Goal: Information Seeking & Learning: Learn about a topic

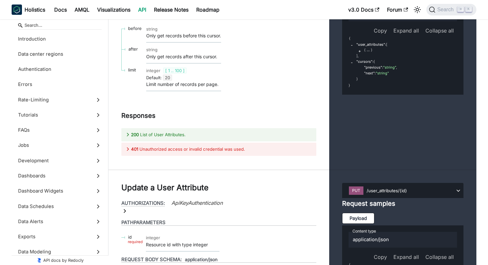
scroll to position [218, 0]
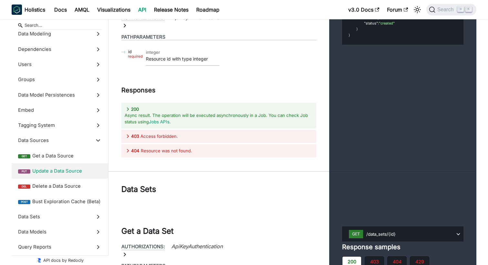
scroll to position [24264, 0]
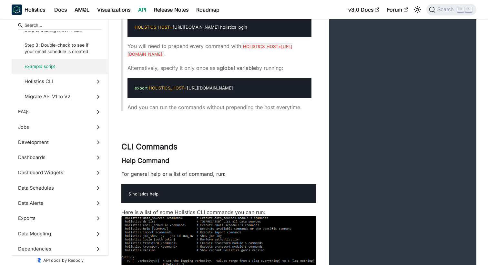
scroll to position [2110, 0]
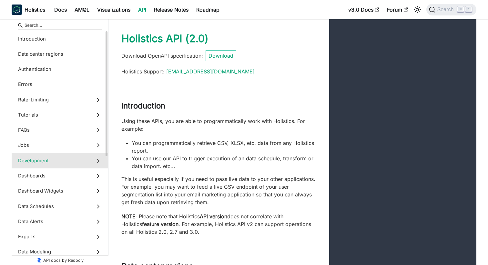
click at [76, 162] on span "Development" at bounding box center [53, 160] width 71 height 7
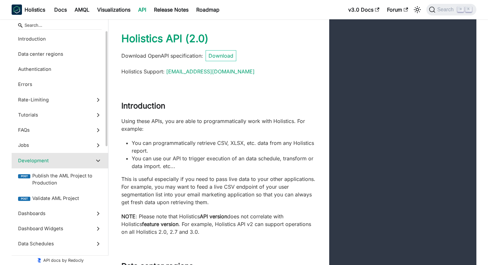
scroll to position [11218, 0]
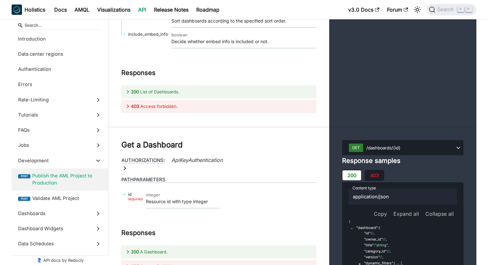
scroll to position [11289, 0]
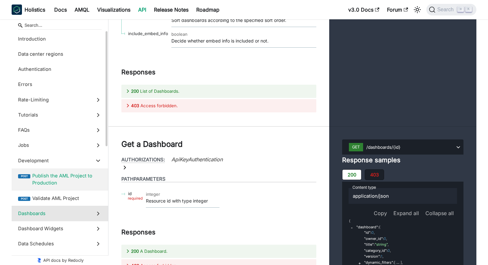
click at [90, 214] on label "Dashboards" at bounding box center [60, 213] width 96 height 15
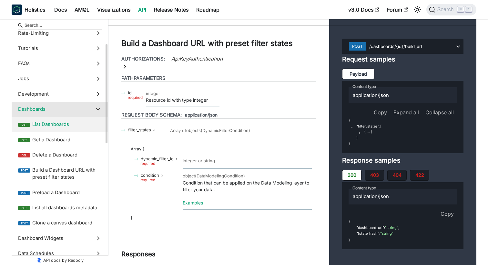
scroll to position [67, 0]
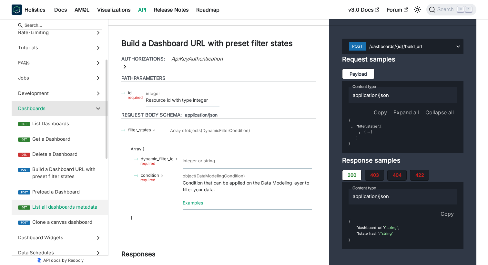
click at [58, 205] on span "List all dashboards metadata" at bounding box center [66, 207] width 69 height 7
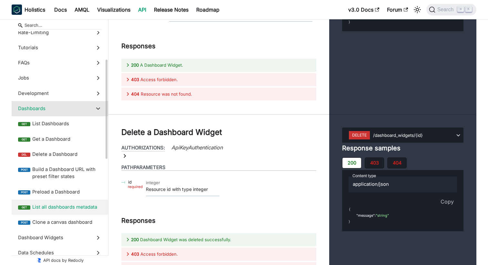
click at [52, 109] on span "Dashboards" at bounding box center [53, 108] width 71 height 7
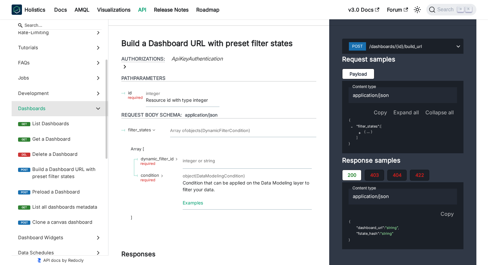
click at [98, 107] on icon at bounding box center [97, 108] width 7 height 7
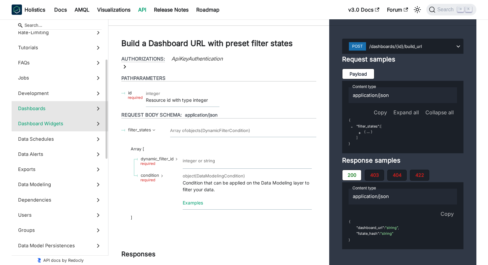
click at [95, 121] on icon at bounding box center [97, 123] width 7 height 7
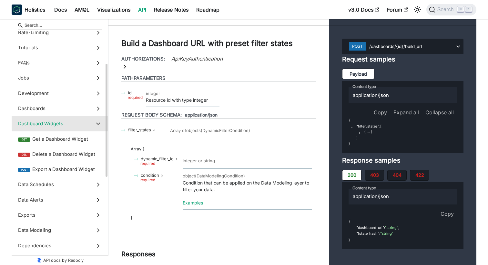
scroll to position [13563, 0]
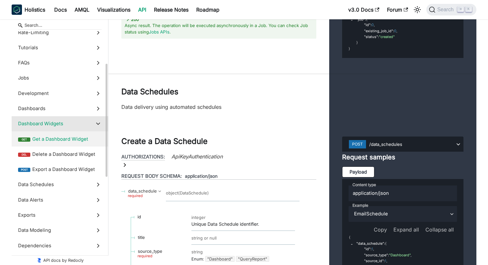
click at [81, 137] on span "Get a Dashboard Widget" at bounding box center [66, 139] width 69 height 7
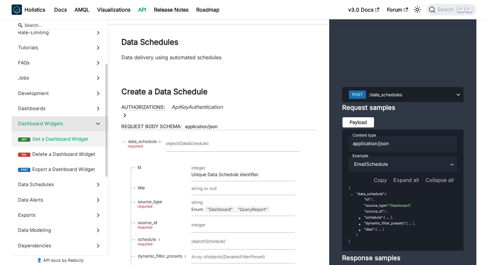
click at [84, 121] on span "Dashboard Widgets" at bounding box center [53, 123] width 71 height 7
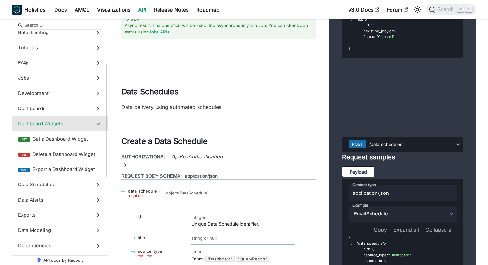
click at [97, 124] on polygon at bounding box center [98, 124] width 4 height 3
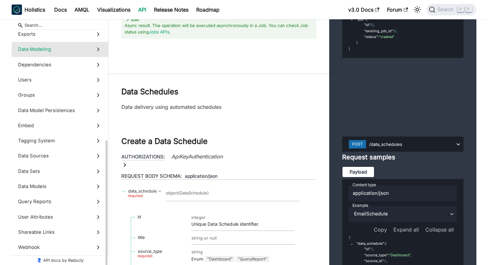
scroll to position [203, 0]
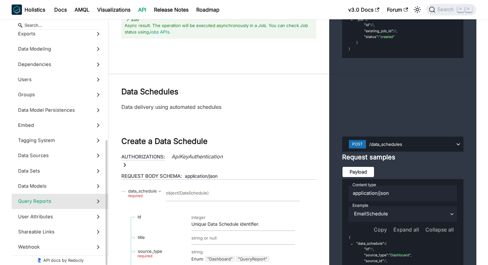
click at [98, 204] on icon at bounding box center [97, 201] width 7 height 7
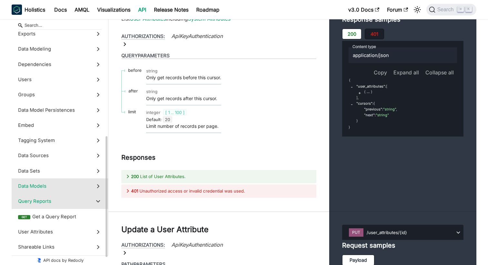
click at [98, 186] on icon at bounding box center [97, 186] width 7 height 7
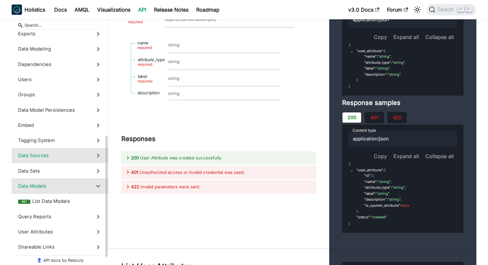
click at [94, 161] on label "Data Sources" at bounding box center [60, 155] width 96 height 15
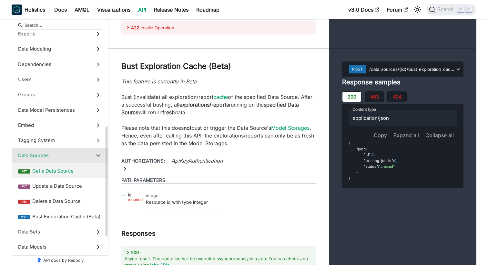
click at [74, 171] on span "Get a Data Source" at bounding box center [66, 171] width 69 height 7
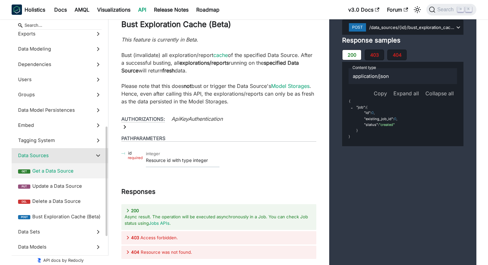
click at [88, 158] on span "Data Sources" at bounding box center [53, 155] width 71 height 7
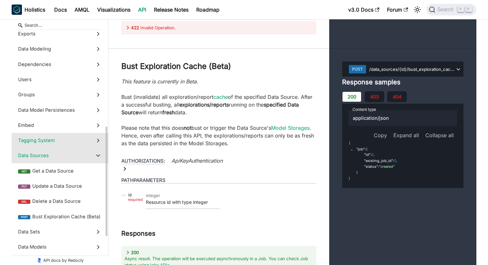
click at [97, 140] on icon at bounding box center [97, 140] width 7 height 7
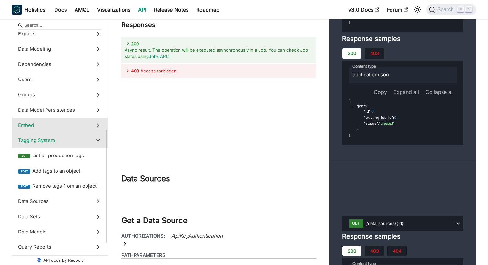
click at [90, 126] on label "Embed" at bounding box center [60, 125] width 96 height 15
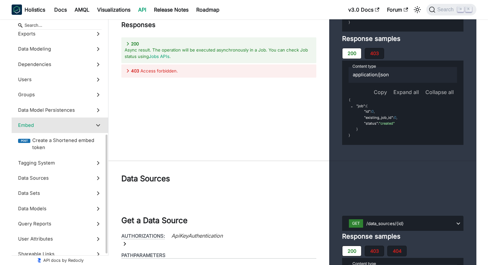
scroll to position [23110, 0]
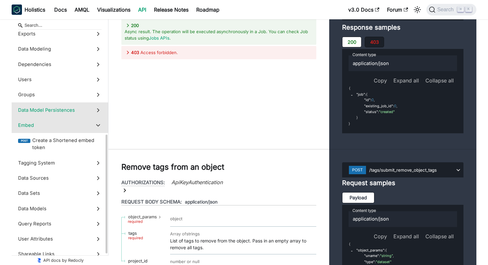
click at [93, 110] on label "Data Model Persistences" at bounding box center [60, 110] width 96 height 15
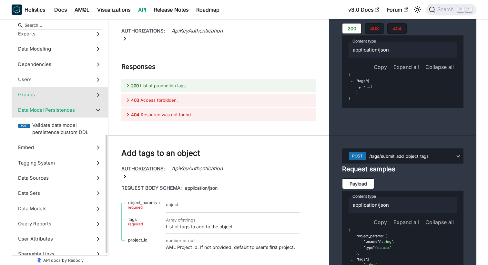
click at [93, 99] on label "Groups" at bounding box center [60, 94] width 96 height 15
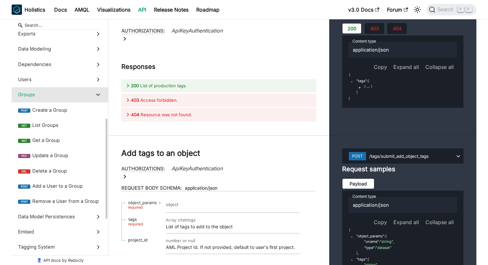
scroll to position [21222, 0]
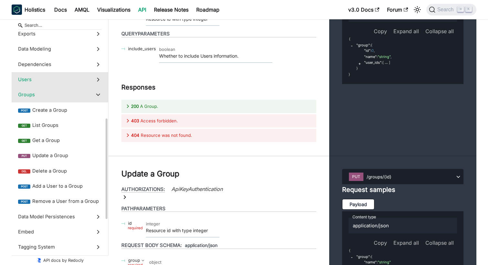
click at [92, 78] on label "Users" at bounding box center [60, 79] width 96 height 15
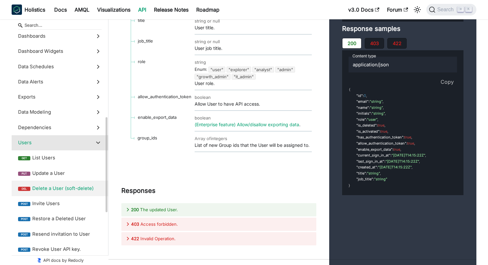
scroll to position [123, 0]
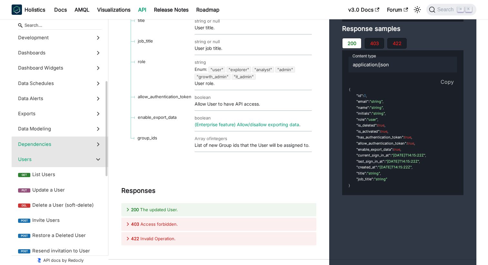
click at [75, 149] on label "Dependencies" at bounding box center [60, 144] width 96 height 15
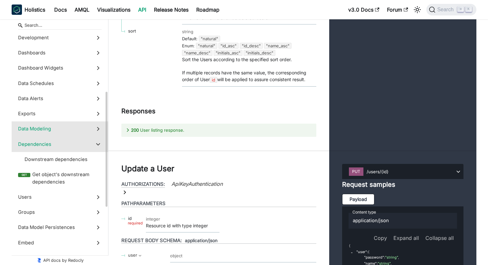
click at [84, 124] on label "Data Modeling" at bounding box center [60, 129] width 96 height 15
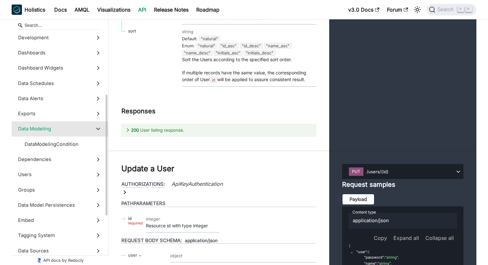
scroll to position [18290, 0]
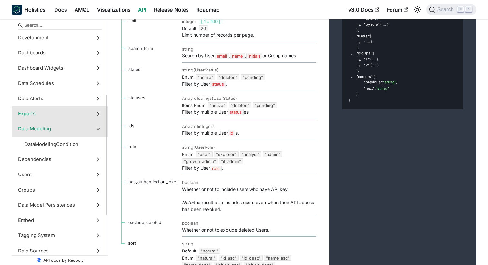
click at [86, 115] on span "Exports" at bounding box center [53, 113] width 71 height 7
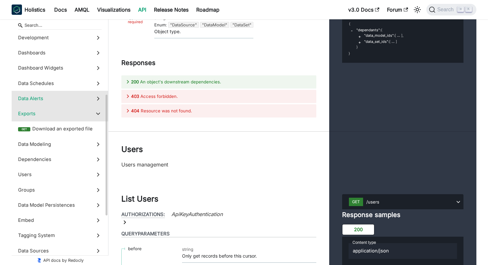
click at [68, 97] on span "Data Alerts" at bounding box center [53, 98] width 71 height 7
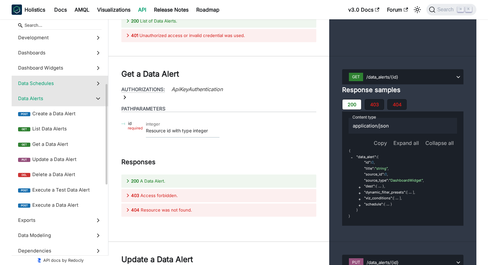
click at [68, 85] on span "Data Schedules" at bounding box center [53, 83] width 71 height 7
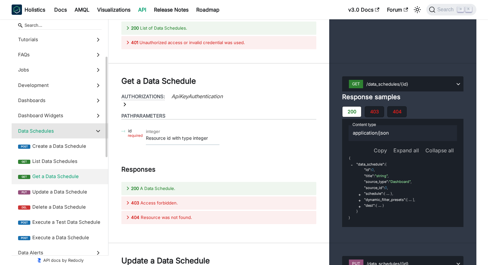
scroll to position [71, 0]
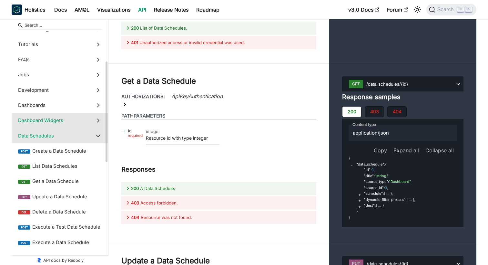
click at [88, 119] on span "Dashboard Widgets" at bounding box center [53, 120] width 71 height 7
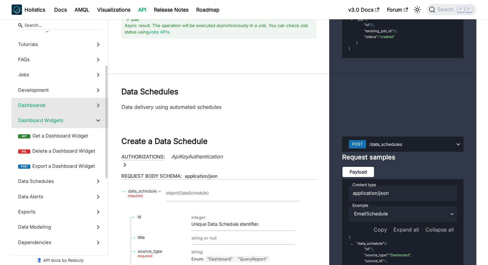
click at [86, 109] on label "Dashboards" at bounding box center [60, 105] width 96 height 15
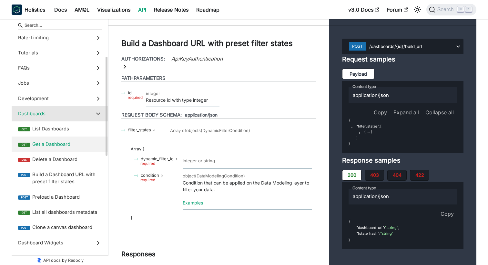
scroll to position [60, 0]
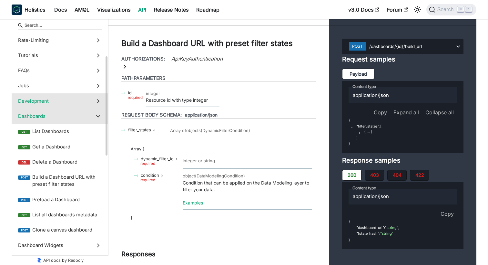
click at [87, 106] on label "Development" at bounding box center [60, 101] width 96 height 15
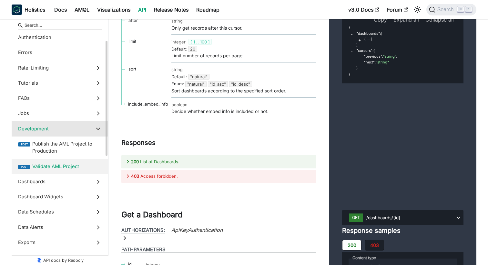
scroll to position [15, 0]
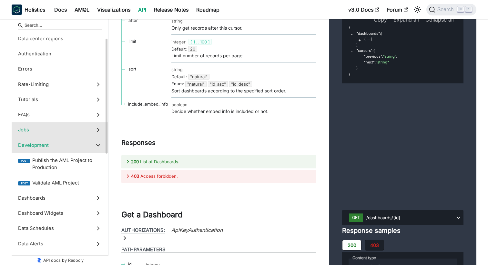
click at [92, 133] on label "Jobs" at bounding box center [60, 130] width 96 height 15
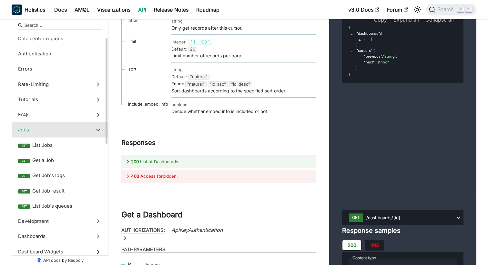
scroll to position [10230, 0]
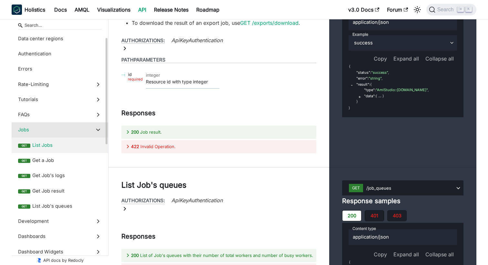
click at [52, 144] on span "List Jobs" at bounding box center [66, 145] width 69 height 7
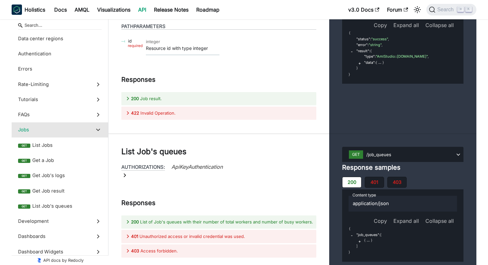
scroll to position [10263, 0]
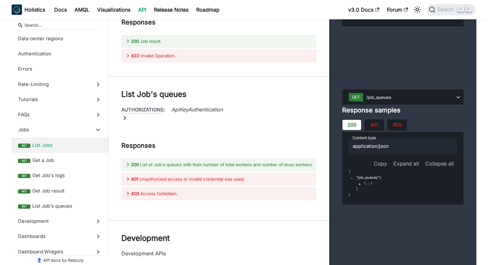
scroll to position [10322, 0]
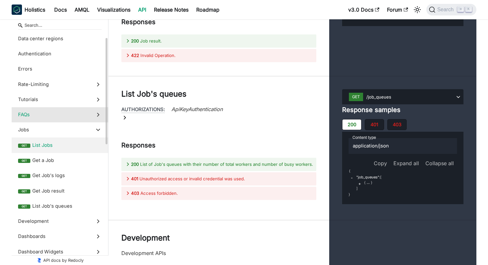
click at [100, 118] on label "FAQs" at bounding box center [60, 114] width 96 height 15
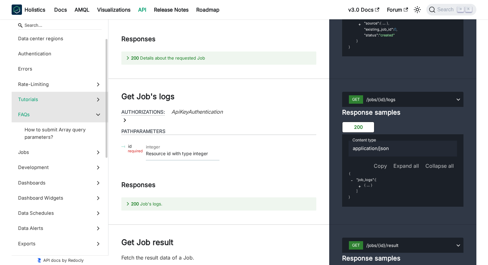
click at [90, 101] on label "Tutorials" at bounding box center [60, 99] width 96 height 15
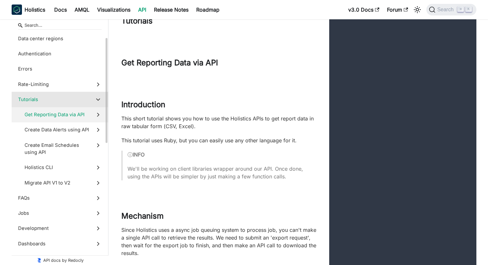
click at [91, 116] on label "Get Reporting Data via API" at bounding box center [60, 114] width 96 height 15
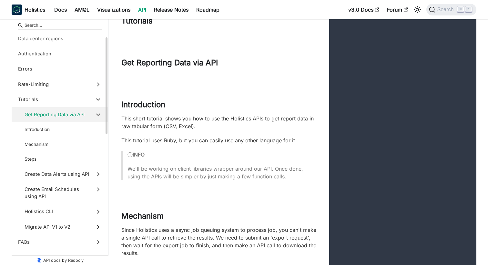
scroll to position [1685, 0]
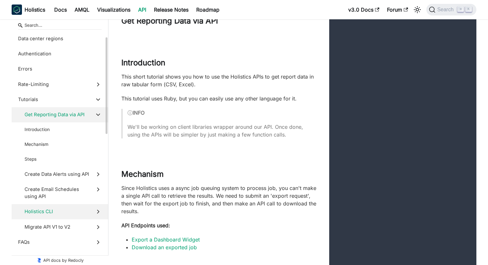
click at [90, 210] on label "Holistics CLI" at bounding box center [60, 211] width 96 height 15
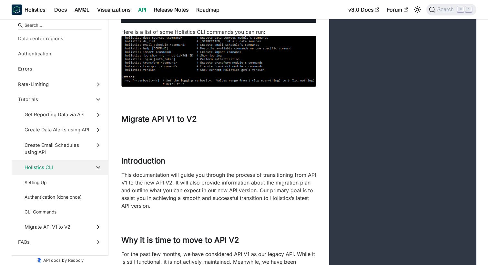
scroll to position [8171, 0]
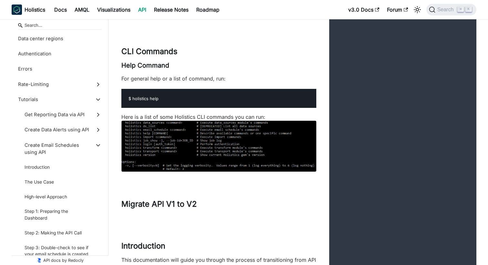
scroll to position [8081, 0]
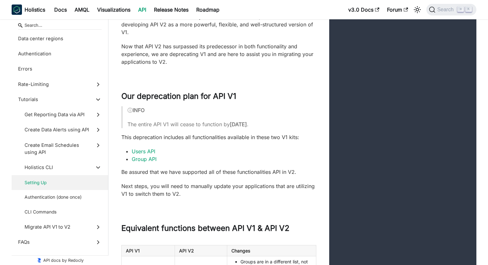
scroll to position [8421, 0]
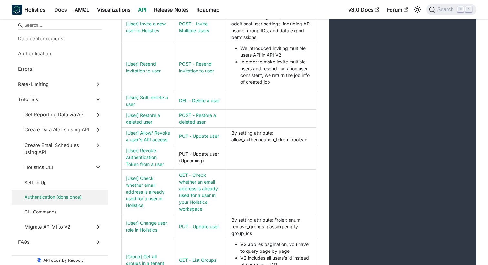
scroll to position [8713, 0]
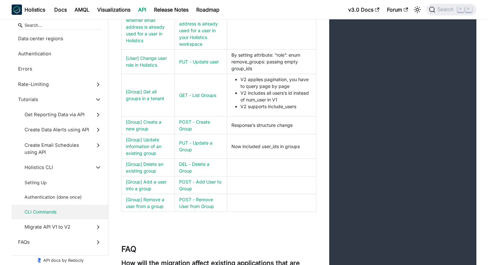
scroll to position [8877, 0]
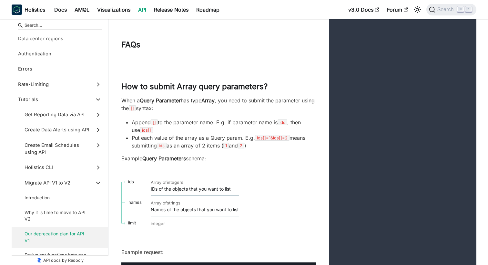
scroll to position [9251, 0]
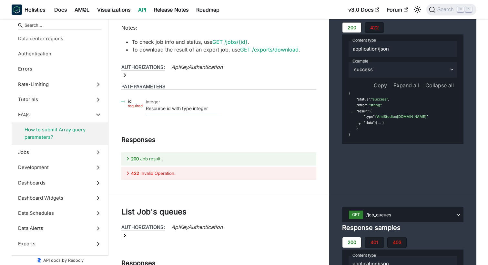
scroll to position [10231, 0]
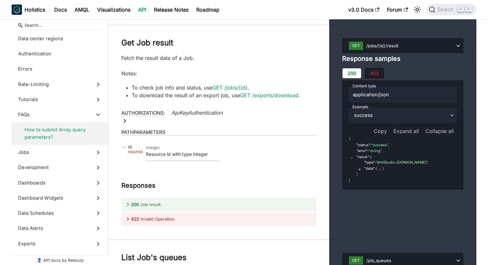
scroll to position [10139, 0]
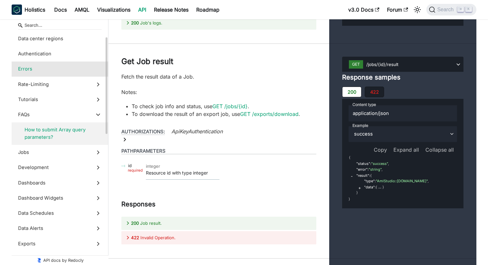
click at [78, 71] on span "Errors" at bounding box center [53, 68] width 71 height 7
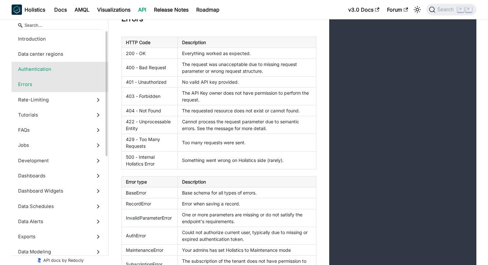
click at [70, 54] on span "Data center regions" at bounding box center [53, 54] width 71 height 7
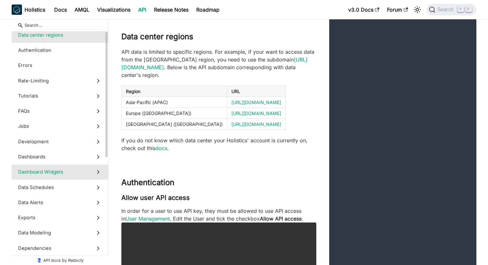
scroll to position [42, 0]
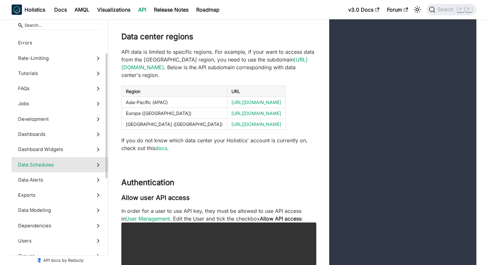
click at [72, 165] on span "Data Schedules" at bounding box center [53, 165] width 71 height 7
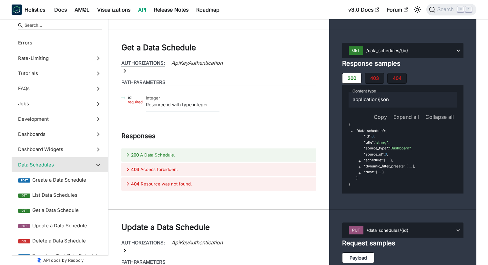
scroll to position [14331, 0]
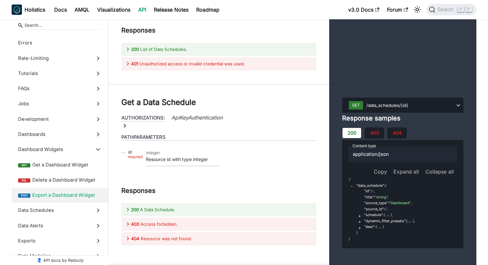
scroll to position [14280, 0]
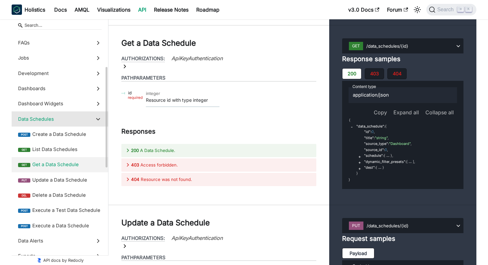
scroll to position [88, 0]
click at [60, 162] on span "Get a Data Schedule" at bounding box center [66, 164] width 69 height 7
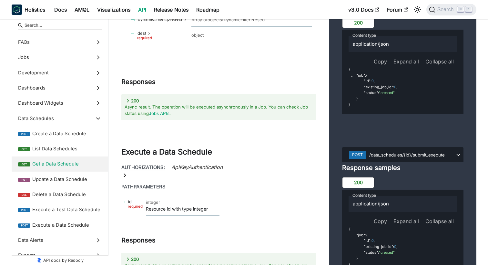
scroll to position [15177, 0]
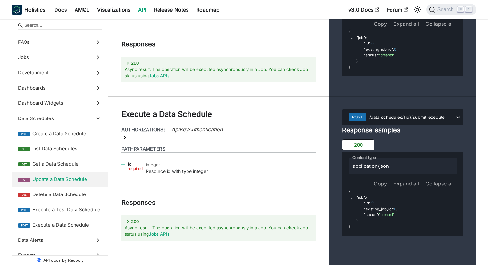
scroll to position [15215, 0]
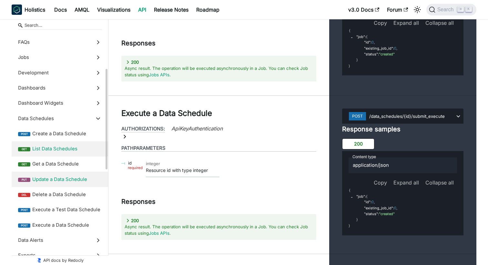
click at [77, 154] on label "get List Data Schedules" at bounding box center [60, 149] width 96 height 15
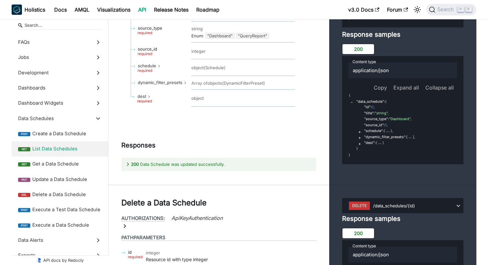
scroll to position [14674, 0]
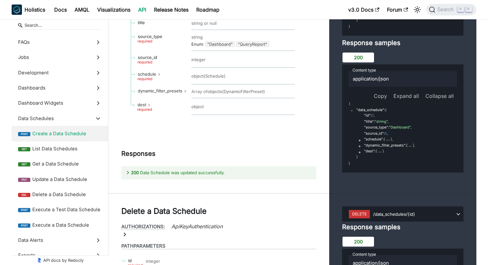
scroll to position [14675, 0]
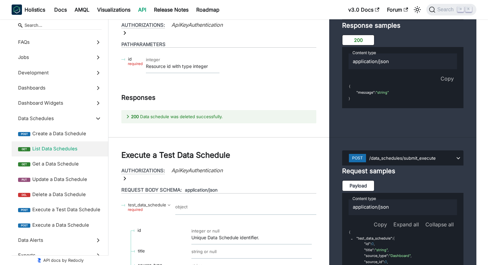
scroll to position [14878, 0]
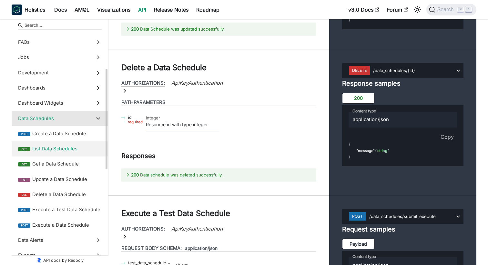
click at [73, 120] on span "Data Schedules" at bounding box center [53, 118] width 71 height 7
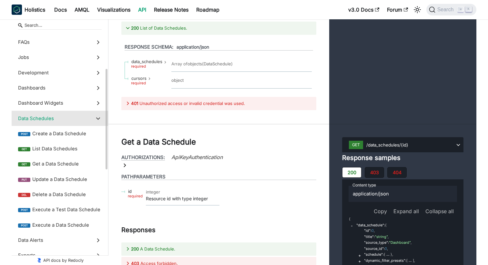
click at [96, 120] on icon at bounding box center [97, 118] width 7 height 7
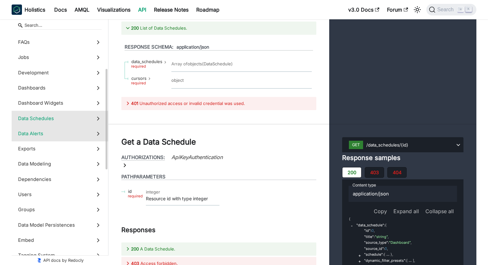
click at [95, 132] on icon at bounding box center [97, 133] width 7 height 7
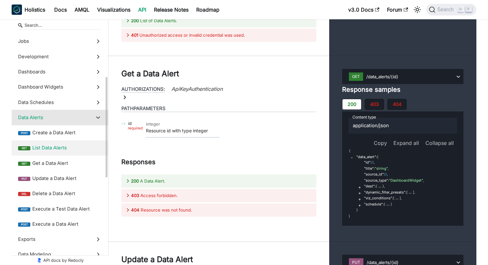
scroll to position [105, 0]
click at [49, 149] on span "List Data Alerts" at bounding box center [66, 147] width 69 height 7
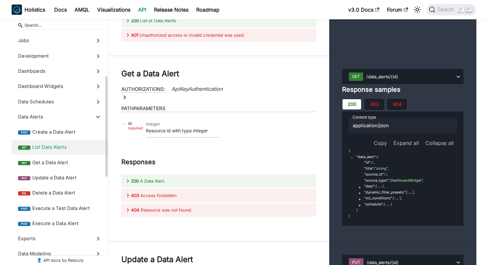
scroll to position [16596, 0]
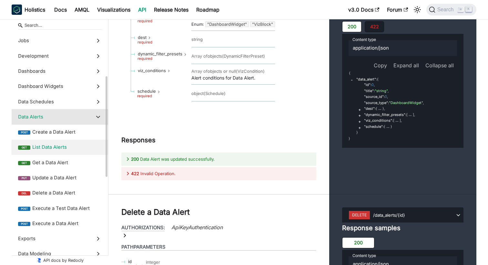
click at [68, 119] on span "Data Alerts" at bounding box center [53, 117] width 71 height 7
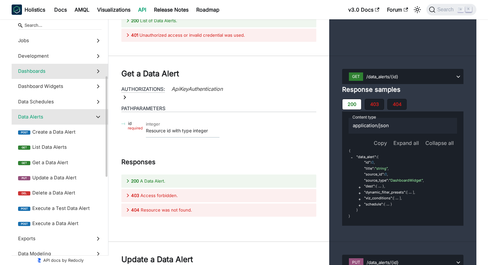
click at [78, 77] on label "Dashboards" at bounding box center [60, 71] width 96 height 15
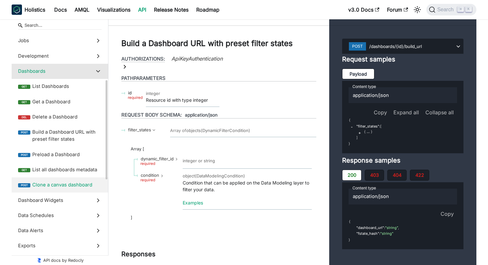
scroll to position [112, 0]
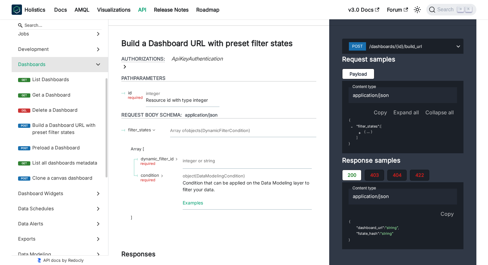
click at [92, 65] on label "Dashboards" at bounding box center [60, 64] width 96 height 15
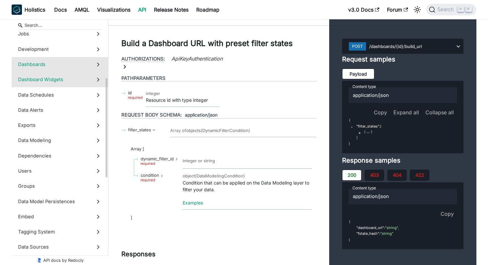
click at [90, 80] on label "Dashboard Widgets" at bounding box center [60, 79] width 96 height 15
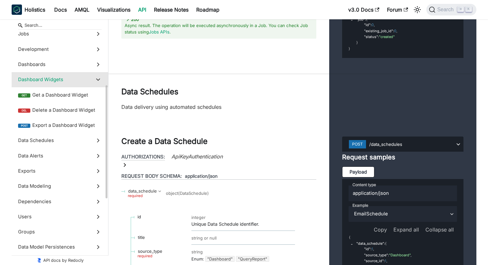
click at [90, 80] on label "Dashboard Widgets" at bounding box center [60, 79] width 96 height 15
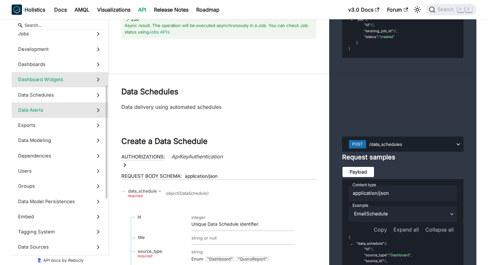
click at [89, 109] on span "Data Alerts" at bounding box center [53, 110] width 71 height 7
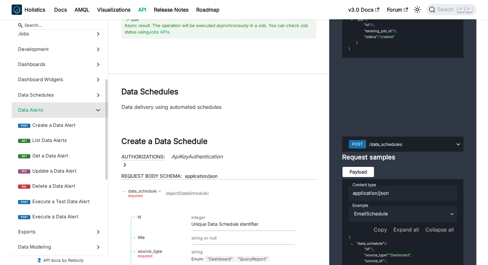
scroll to position [16189, 0]
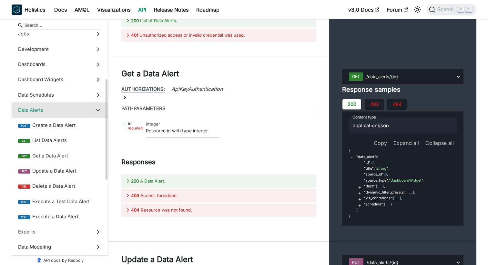
click at [89, 109] on span "Data Alerts" at bounding box center [53, 110] width 71 height 7
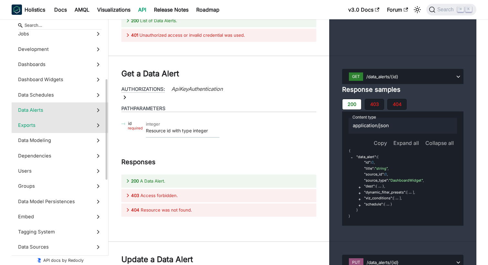
click at [76, 128] on span "Exports" at bounding box center [53, 125] width 71 height 7
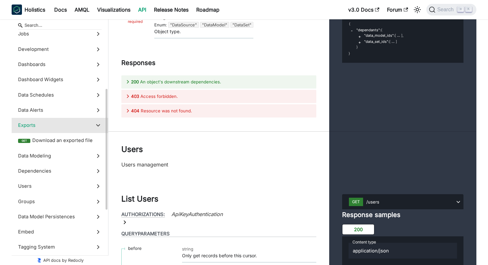
click at [76, 128] on span "Exports" at bounding box center [53, 125] width 71 height 7
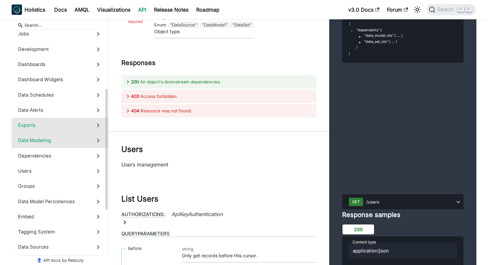
click at [74, 139] on span "Data Modeling" at bounding box center [53, 140] width 71 height 7
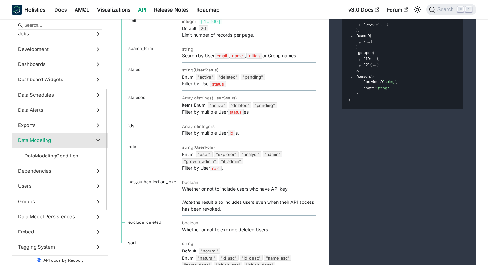
click at [74, 139] on span "Data Modeling" at bounding box center [53, 140] width 71 height 7
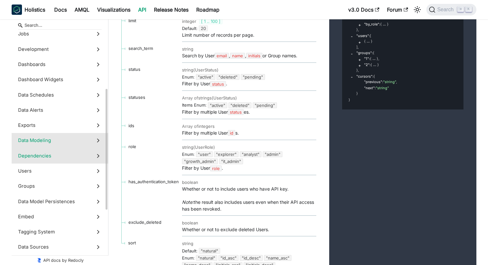
click at [72, 153] on span "Dependencies" at bounding box center [53, 156] width 71 height 7
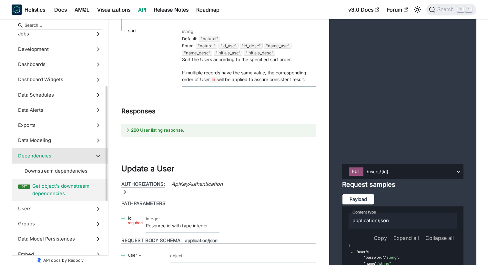
click at [64, 187] on span "Get object's downstream dependencies" at bounding box center [66, 190] width 69 height 15
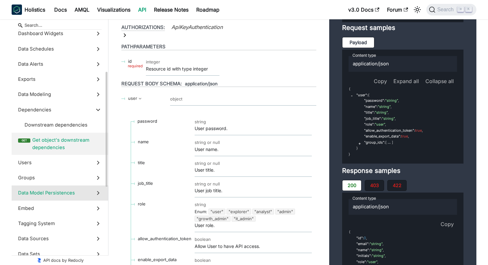
scroll to position [167, 0]
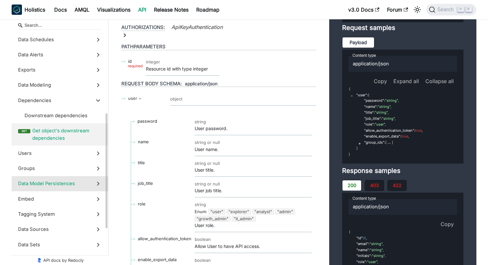
click at [87, 187] on span "Data Model Persistences" at bounding box center [53, 183] width 71 height 7
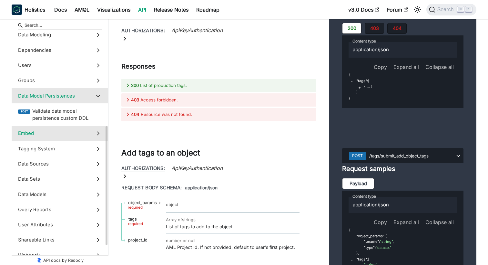
scroll to position [225, 0]
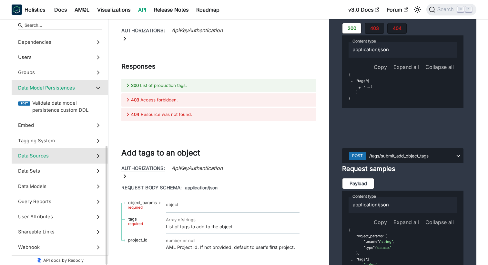
click at [96, 154] on icon at bounding box center [97, 156] width 7 height 7
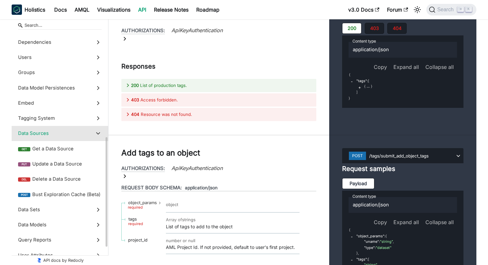
scroll to position [24223, 0]
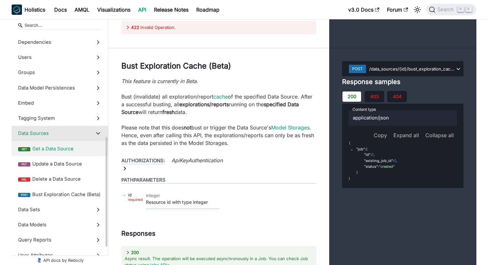
click at [70, 153] on label "get Get a Data Source" at bounding box center [60, 148] width 96 height 15
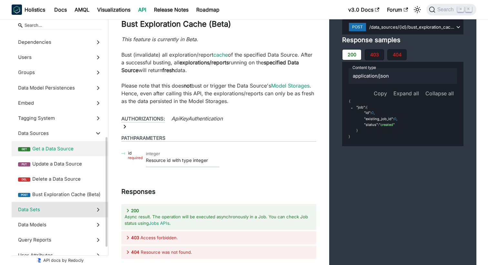
click at [78, 206] on label "Data Sets" at bounding box center [60, 209] width 96 height 15
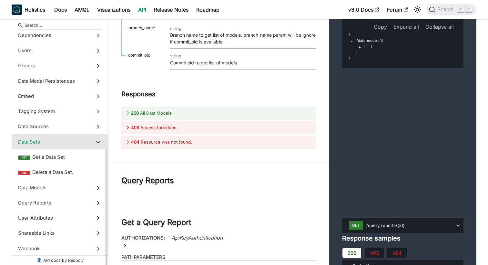
scroll to position [233, 0]
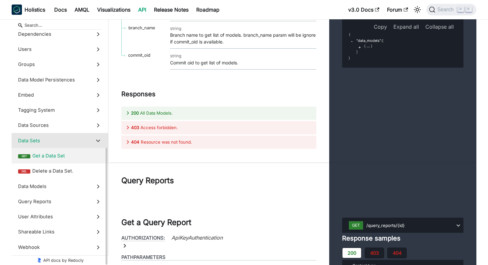
click at [54, 158] on span "Get a Data Set" at bounding box center [66, 156] width 69 height 7
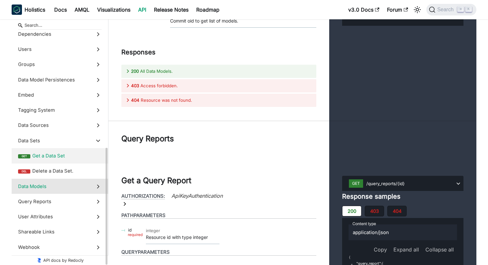
click at [92, 189] on label "Data Models" at bounding box center [60, 186] width 96 height 15
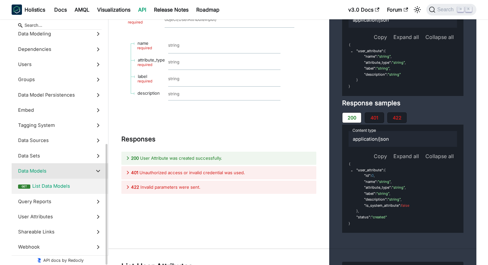
click at [70, 189] on span "List Data Models" at bounding box center [66, 186] width 69 height 7
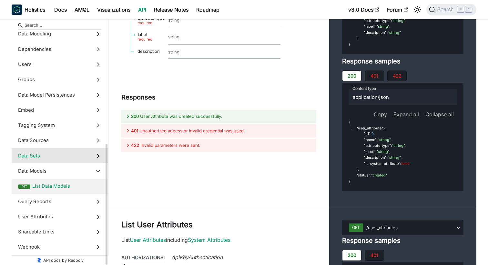
click at [85, 160] on label "Data Sets" at bounding box center [60, 155] width 96 height 15
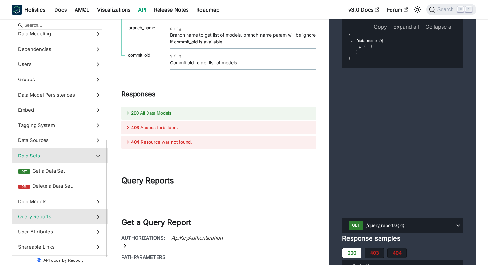
click at [91, 216] on label "Query Reports" at bounding box center [60, 216] width 96 height 15
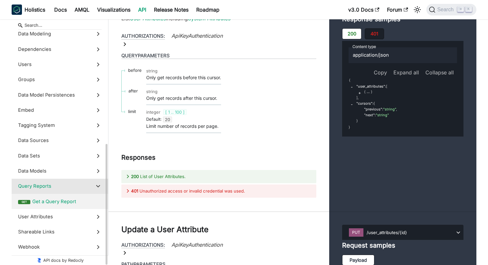
click at [73, 204] on span "Get a Query Report" at bounding box center [66, 201] width 69 height 7
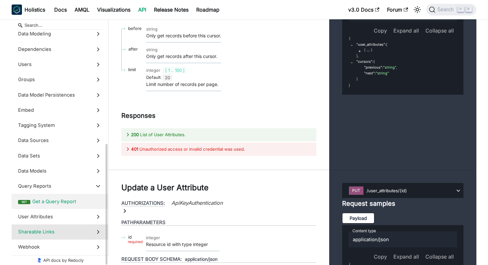
click at [66, 233] on span "Shareable Links" at bounding box center [53, 232] width 71 height 7
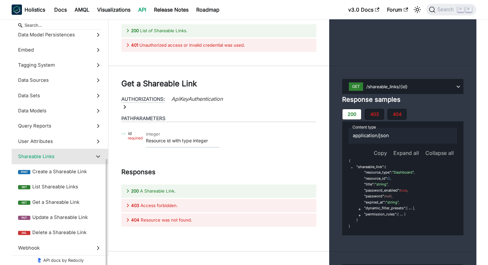
scroll to position [279, 0]
click at [75, 188] on span "List Shareable Links" at bounding box center [66, 186] width 69 height 7
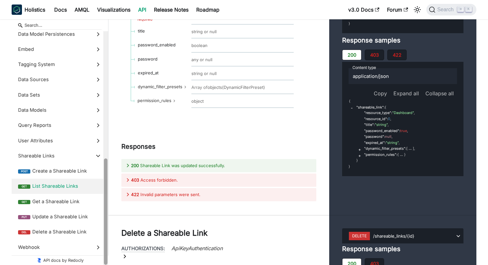
scroll to position [279, 0]
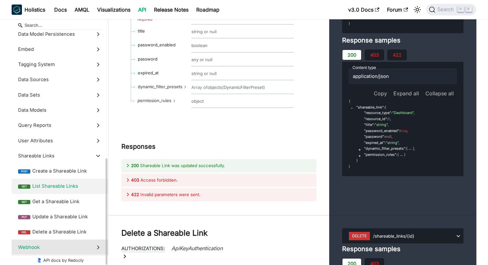
click at [84, 245] on span "Webhook" at bounding box center [53, 247] width 71 height 7
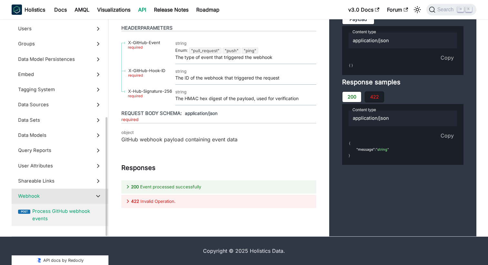
click at [75, 223] on span "Process GitHub webhook events" at bounding box center [66, 215] width 69 height 15
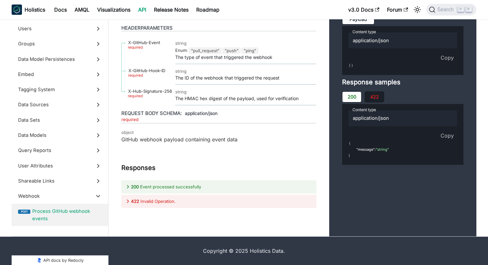
scroll to position [29459, 0]
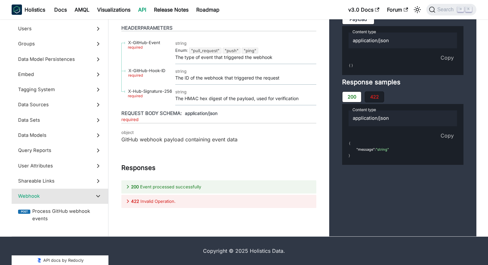
scroll to position [29389, 0]
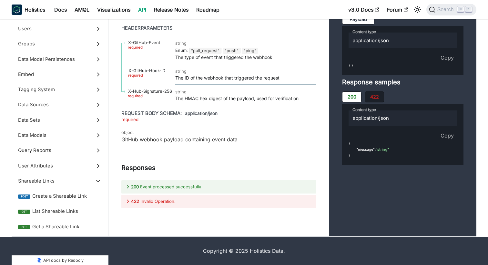
scroll to position [29348, 0]
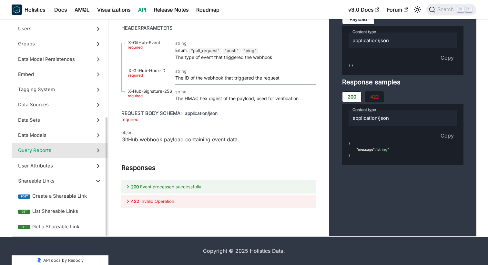
click at [88, 154] on span "Query Reports" at bounding box center [53, 150] width 71 height 7
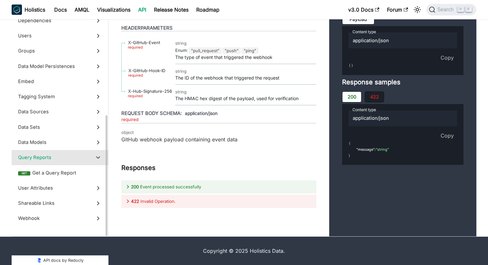
scroll to position [218, 0]
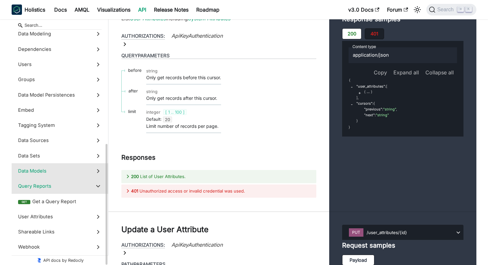
click at [52, 172] on span "Data Models" at bounding box center [53, 171] width 71 height 7
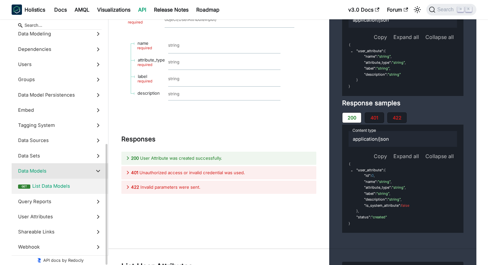
click at [54, 182] on label "get List Data Models" at bounding box center [60, 186] width 96 height 15
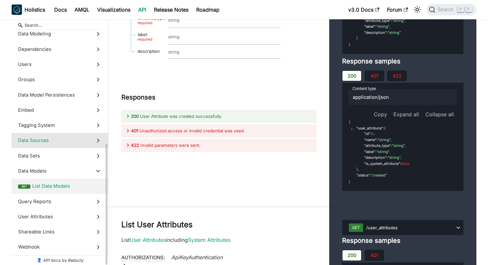
click at [81, 145] on label "Data Sources" at bounding box center [60, 140] width 96 height 15
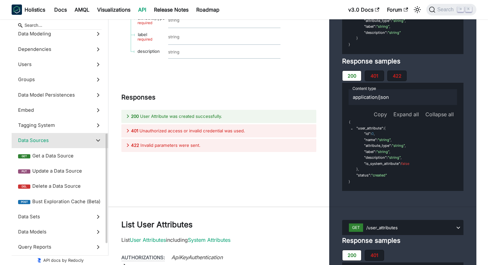
scroll to position [24223, 0]
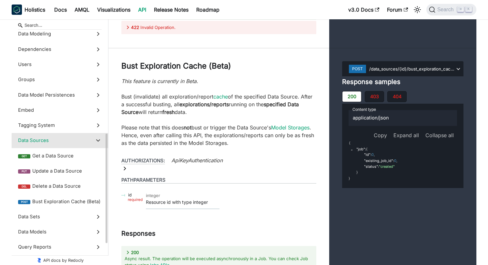
click at [81, 145] on label "Data Sources" at bounding box center [60, 140] width 96 height 15
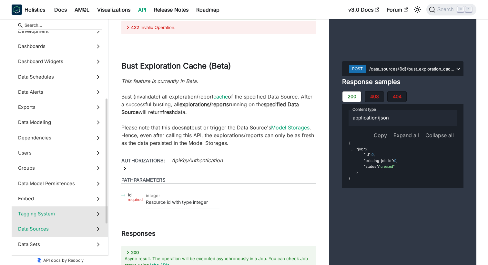
scroll to position [126, 0]
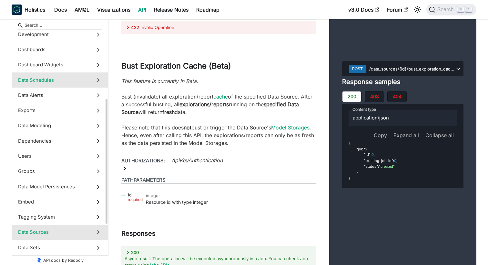
click at [76, 80] on span "Data Schedules" at bounding box center [53, 80] width 71 height 7
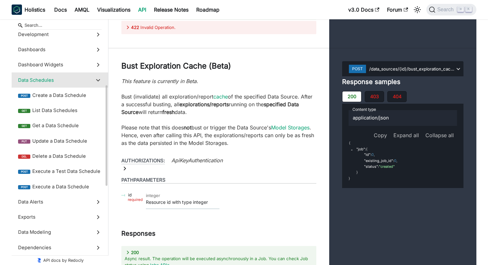
scroll to position [14302, 0]
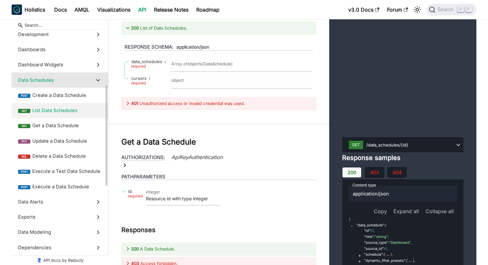
click at [75, 113] on span "List Data Schedules" at bounding box center [66, 110] width 69 height 7
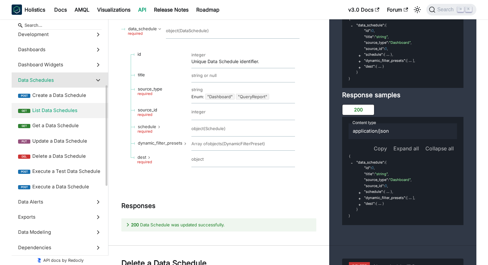
click at [60, 83] on span "Data Schedules" at bounding box center [53, 80] width 71 height 7
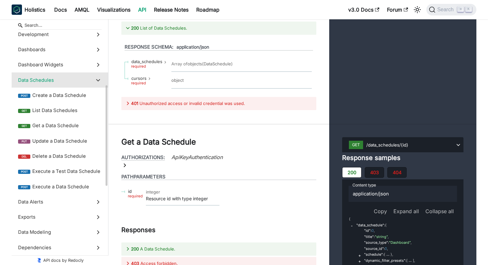
click at [98, 81] on icon at bounding box center [97, 80] width 7 height 7
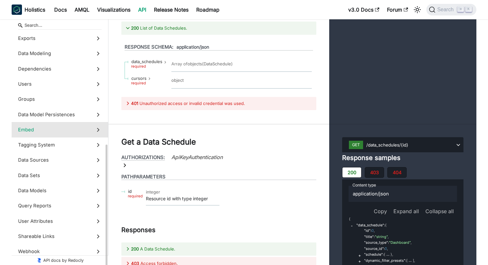
scroll to position [203, 0]
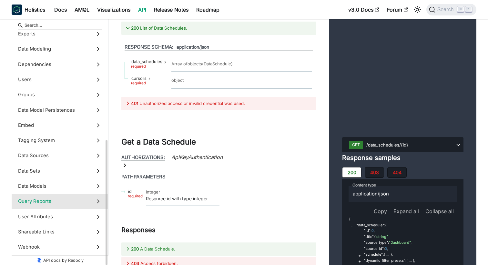
click at [94, 201] on label "Query Reports" at bounding box center [60, 201] width 96 height 15
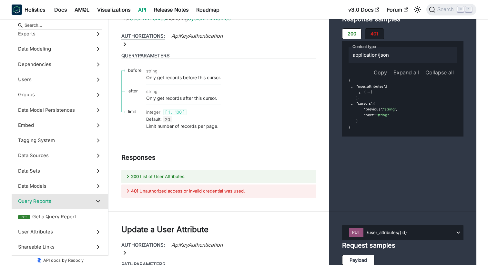
click at [99, 200] on icon at bounding box center [97, 201] width 7 height 7
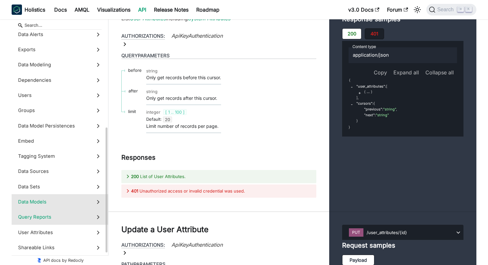
scroll to position [184, 0]
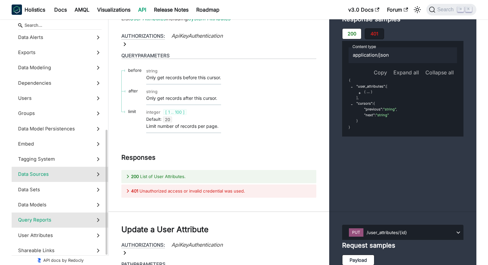
click at [98, 177] on icon at bounding box center [97, 174] width 7 height 7
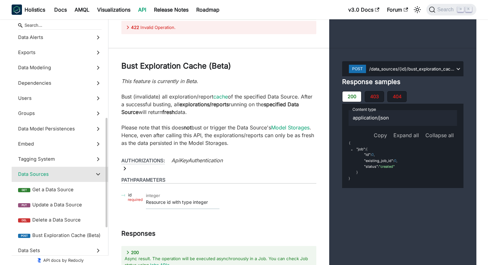
click at [98, 176] on icon at bounding box center [97, 174] width 7 height 7
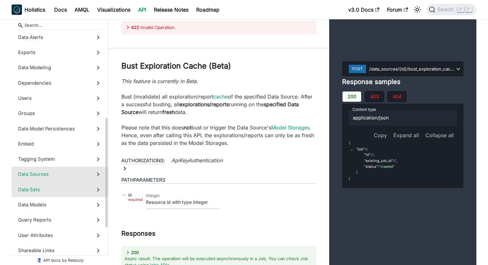
click at [90, 191] on label "Data Sets" at bounding box center [60, 189] width 96 height 15
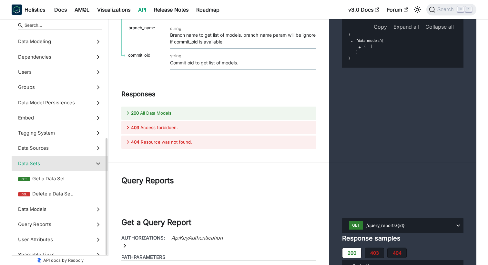
scroll to position [214, 0]
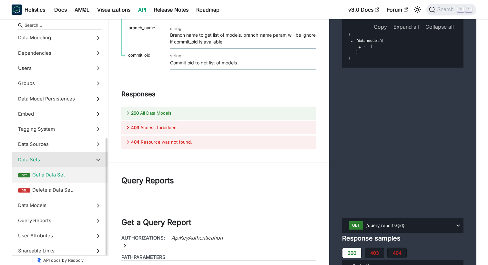
click at [72, 179] on label "get Get a Data Set" at bounding box center [60, 174] width 96 height 15
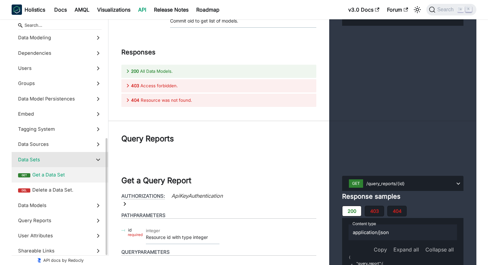
click at [98, 159] on icon at bounding box center [97, 159] width 7 height 7
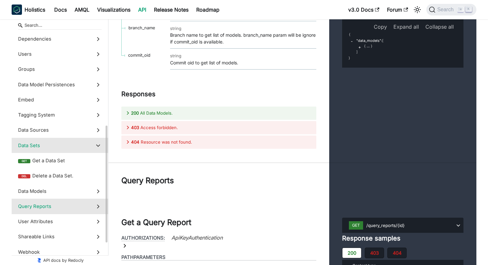
scroll to position [231, 0]
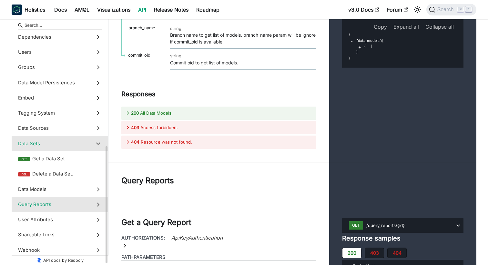
click at [92, 206] on label "Query Reports" at bounding box center [60, 204] width 96 height 15
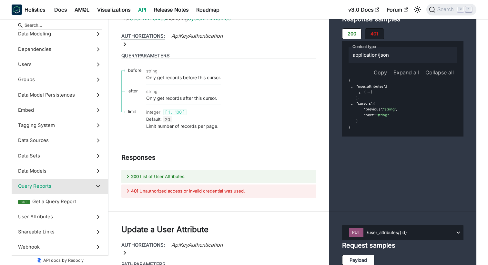
copy span "include_data_set"
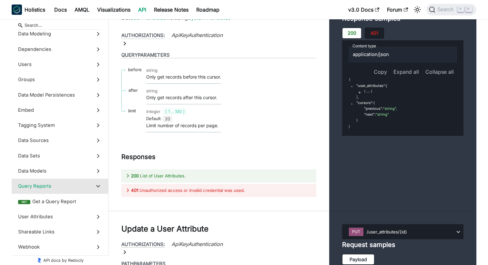
scroll to position [25919, 0]
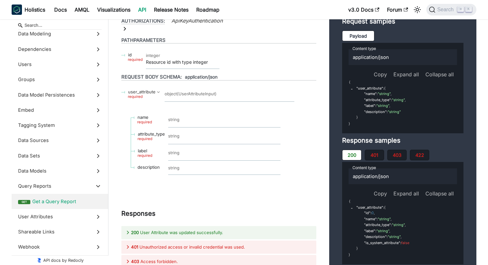
scroll to position [26154, 0]
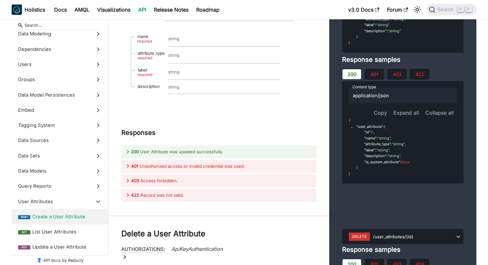
scroll to position [26232, 0]
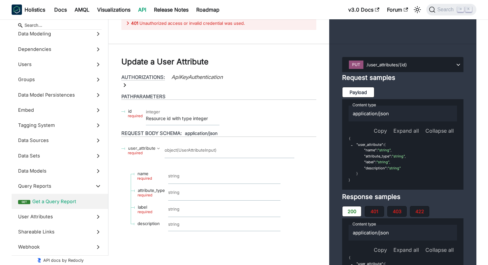
scroll to position [26087, 0]
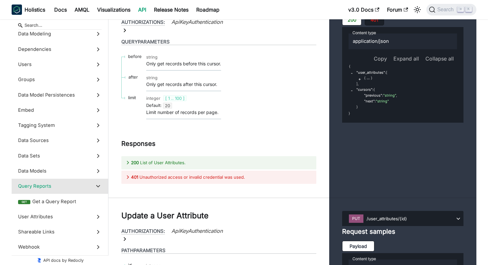
scroll to position [25936, 0]
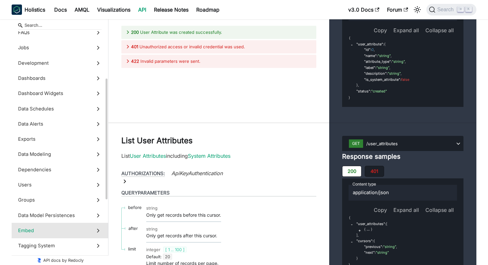
scroll to position [96, 0]
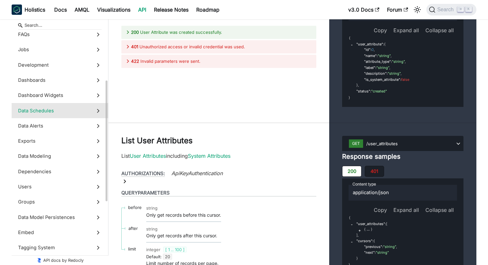
click at [55, 115] on label "Data Schedules" at bounding box center [60, 110] width 96 height 15
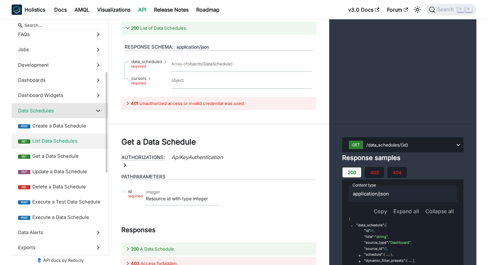
click at [60, 139] on span "List Data Schedules" at bounding box center [66, 141] width 69 height 7
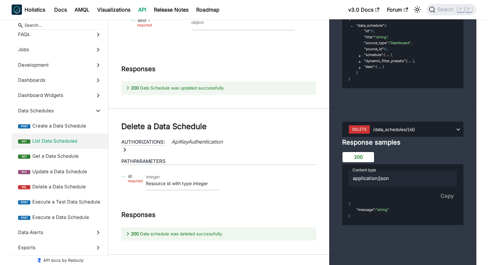
scroll to position [14819, 0]
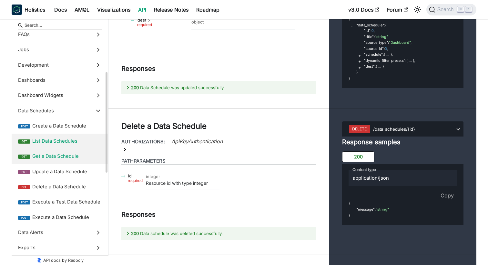
click at [73, 157] on span "Get a Data Schedule" at bounding box center [66, 156] width 69 height 7
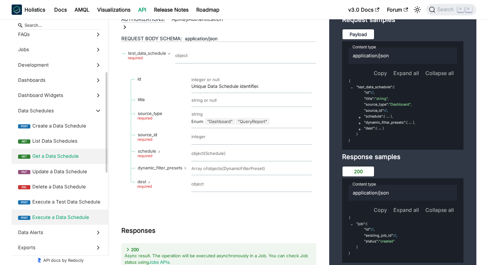
click at [60, 219] on span "Execute a Data Schedule" at bounding box center [66, 217] width 69 height 7
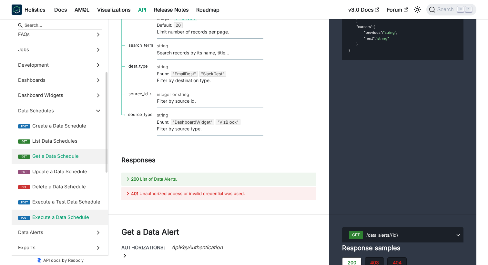
click at [59, 150] on label "get Get a Data Schedule" at bounding box center [60, 156] width 96 height 15
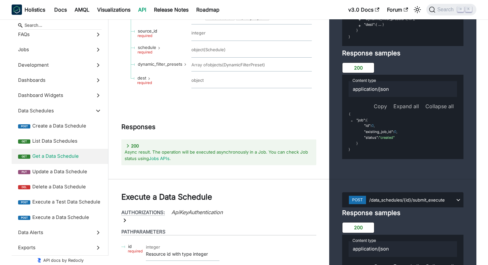
scroll to position [15193, 0]
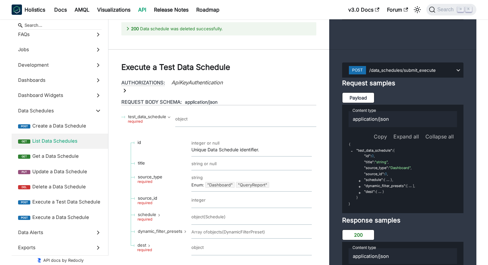
scroll to position [15012, 0]
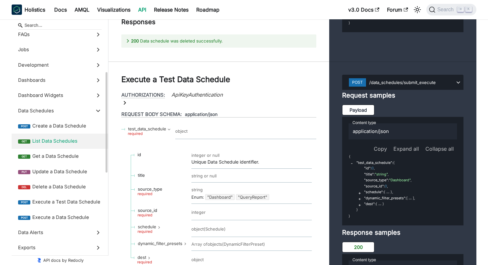
click at [64, 142] on span "List Data Schedules" at bounding box center [66, 141] width 69 height 7
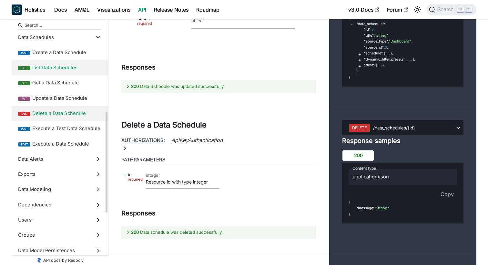
scroll to position [182, 0]
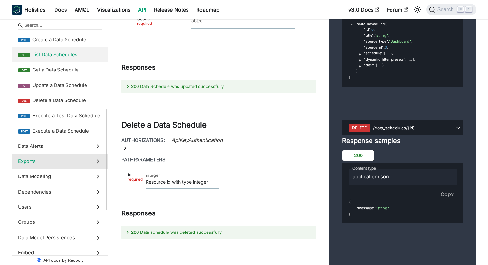
click at [69, 164] on span "Exports" at bounding box center [53, 161] width 71 height 7
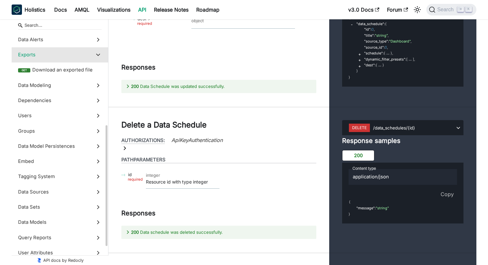
scroll to position [18082, 0]
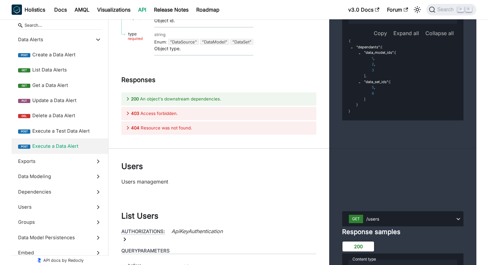
scroll to position [18067, 0]
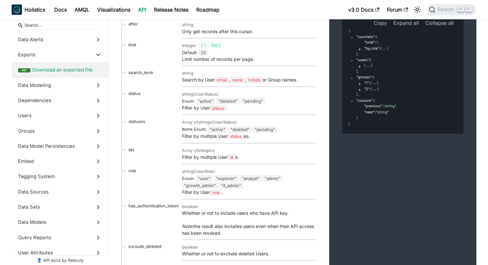
scroll to position [18327, 0]
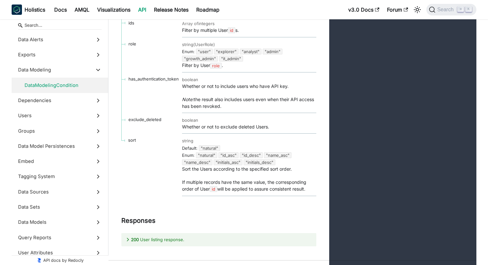
scroll to position [18455, 0]
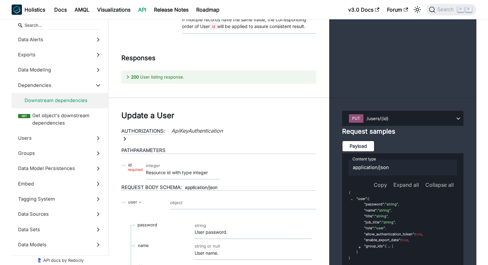
scroll to position [18633, 0]
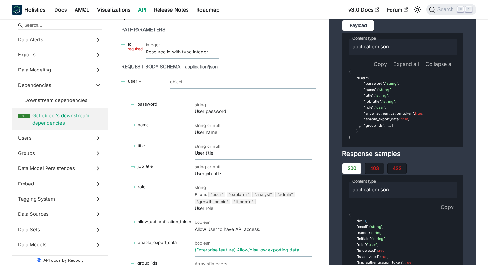
scroll to position [18738, 0]
